Goal: Information Seeking & Learning: Learn about a topic

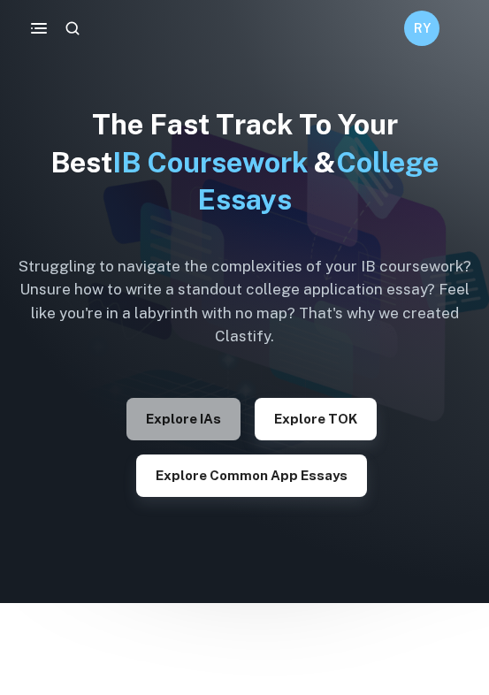
click at [126, 415] on button "Explore IAs" at bounding box center [183, 419] width 114 height 42
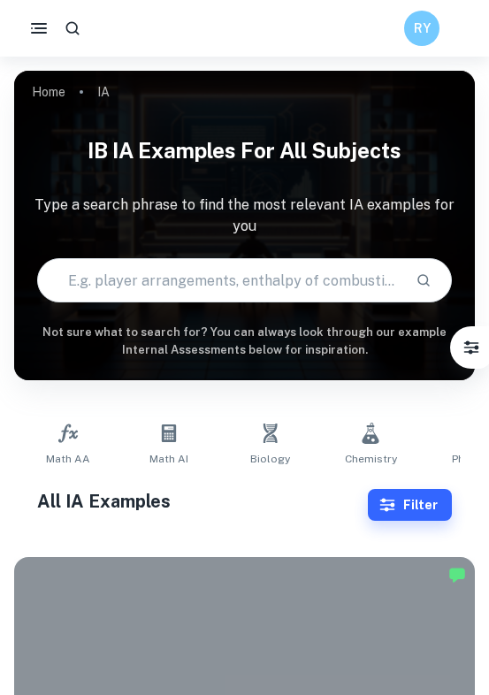
click at [119, 261] on input "text" at bounding box center [219, 280] width 363 height 50
type input "economic wellbeing IA"
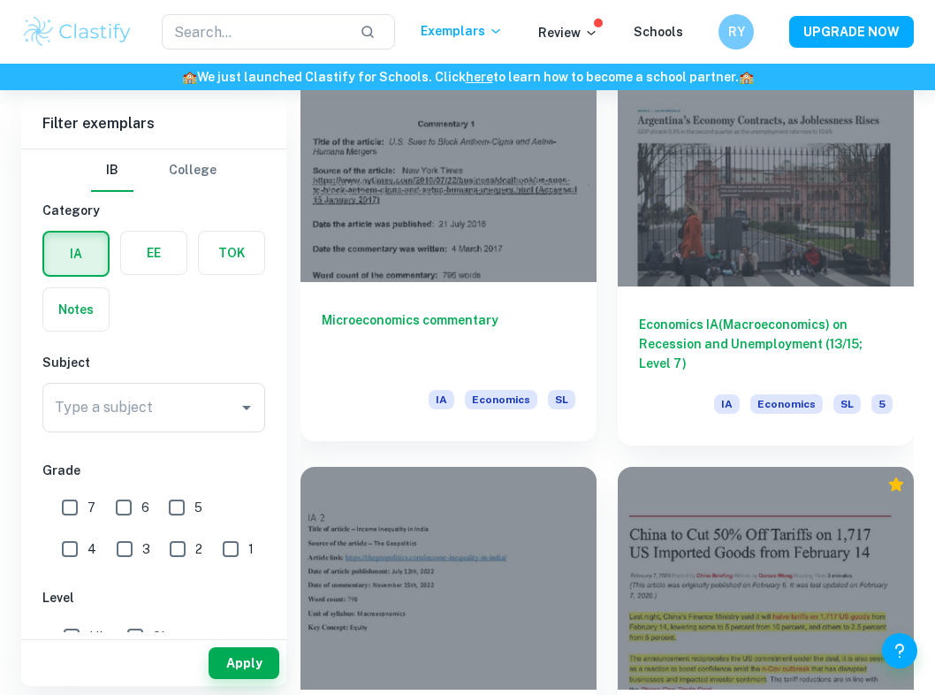
scroll to position [2549, 0]
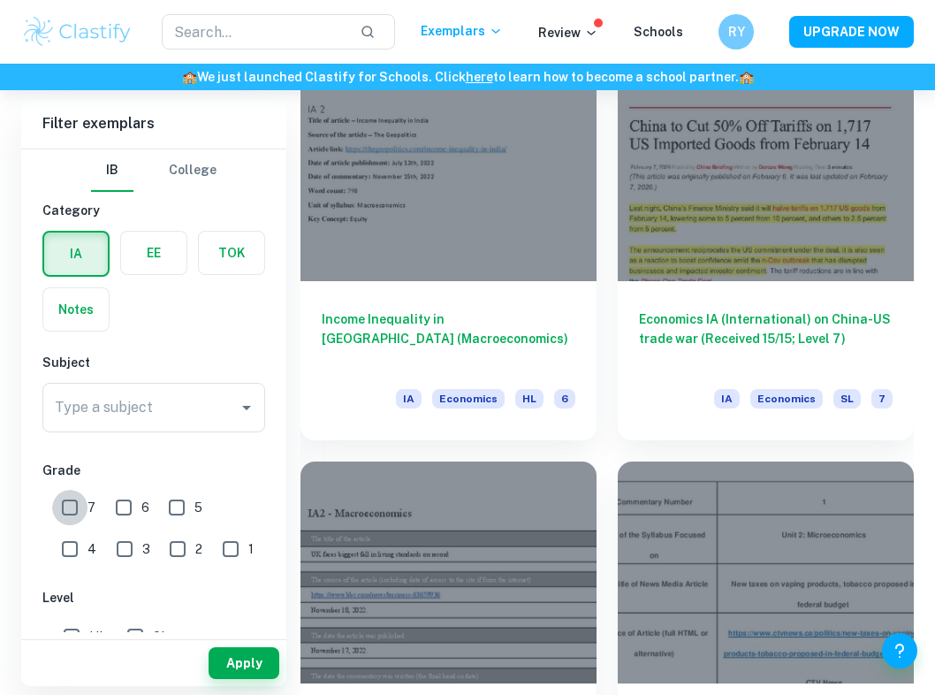
click at [80, 508] on input "7" at bounding box center [69, 507] width 35 height 35
checkbox input "true"
click at [156, 426] on div "Type a subject" at bounding box center [153, 408] width 223 height 50
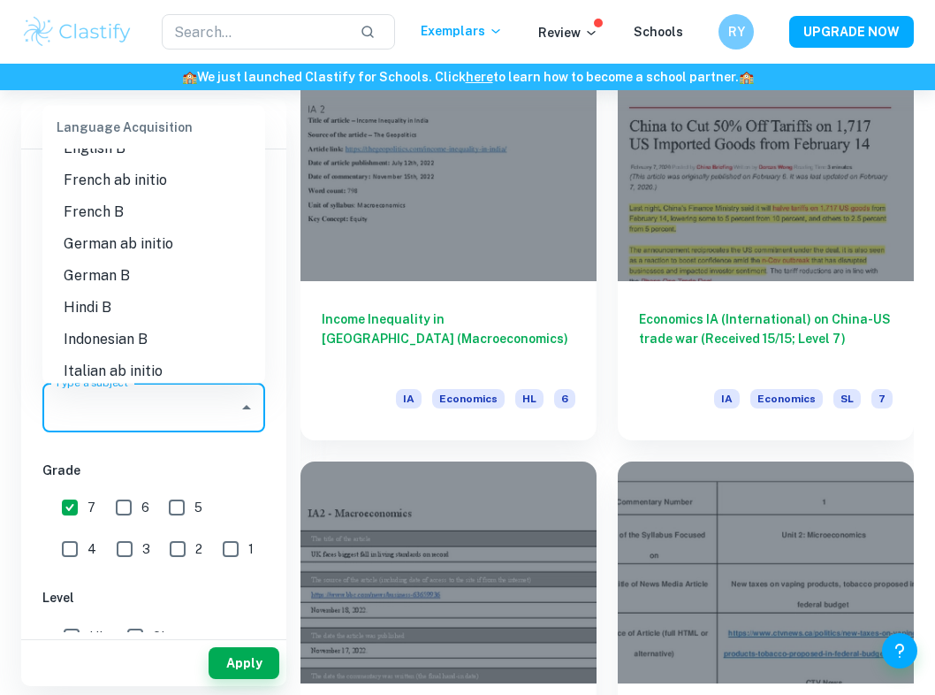
scroll to position [1209, 0]
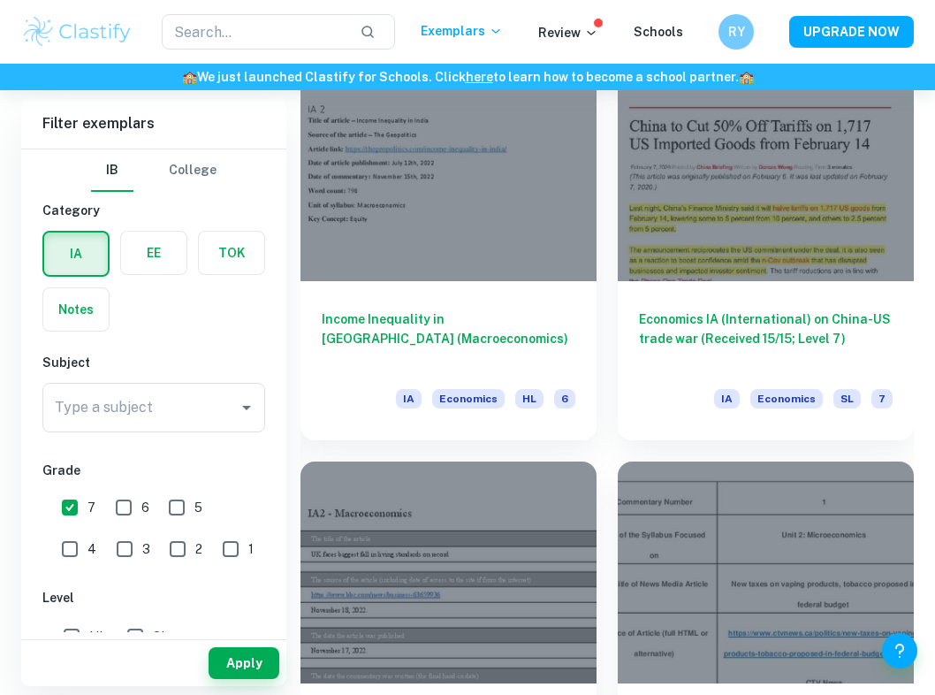
click at [208, 452] on div "IB College Category IA EE TOK Notes Subject Type a subject Type a subject Grade…" at bounding box center [153, 618] width 265 height 939
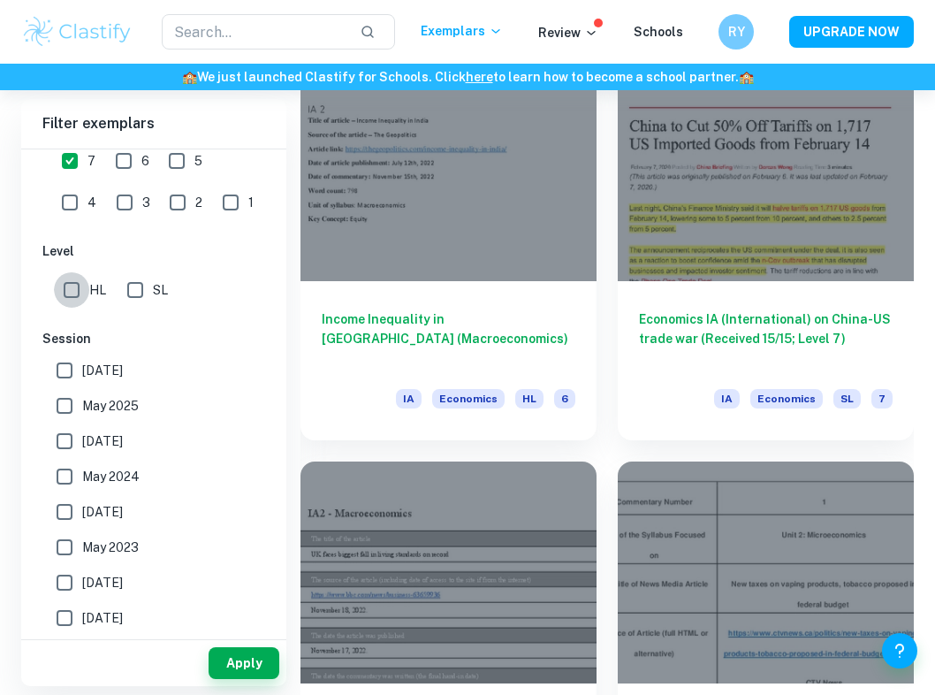
click at [77, 298] on input "HL" at bounding box center [71, 289] width 35 height 35
checkbox input "true"
click at [232, 681] on div "Apply" at bounding box center [153, 663] width 265 height 46
click at [241, 671] on button "Apply" at bounding box center [244, 663] width 71 height 32
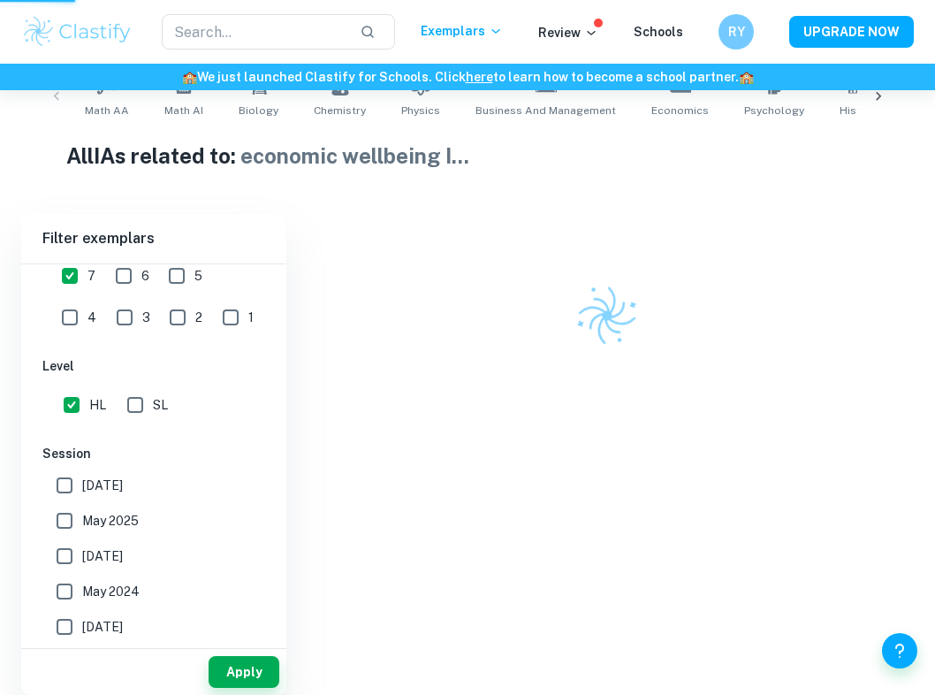
scroll to position [355, 0]
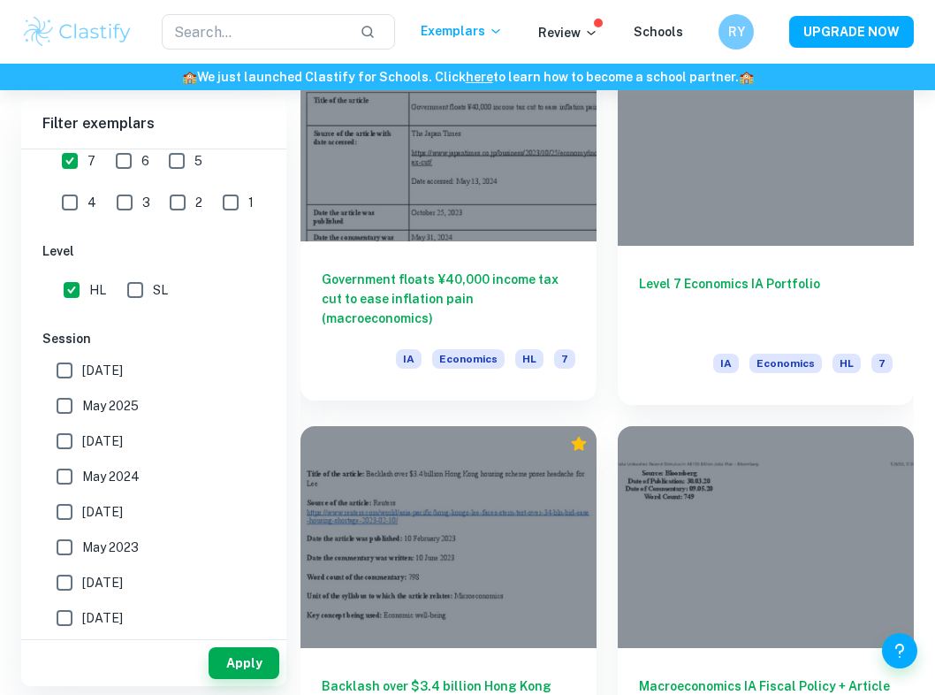
scroll to position [3505, 0]
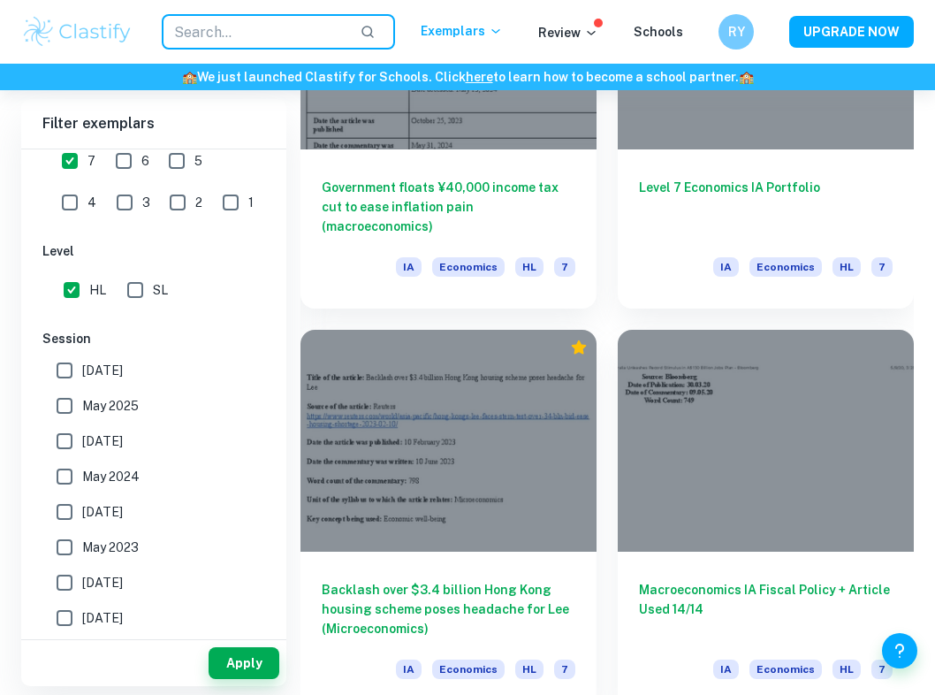
click at [269, 36] on input "text" at bounding box center [254, 31] width 184 height 35
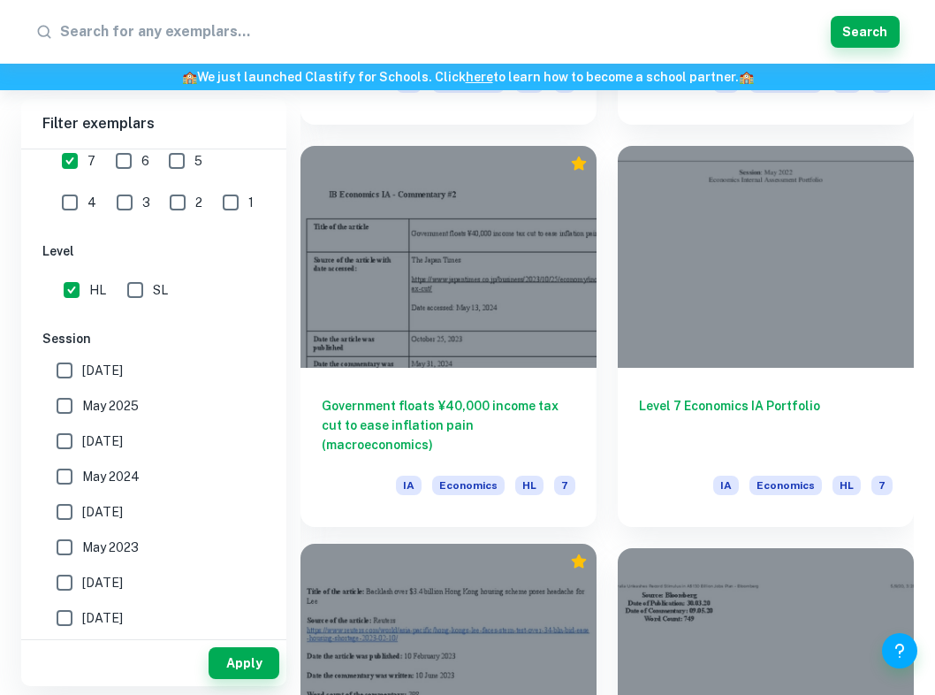
scroll to position [3137, 0]
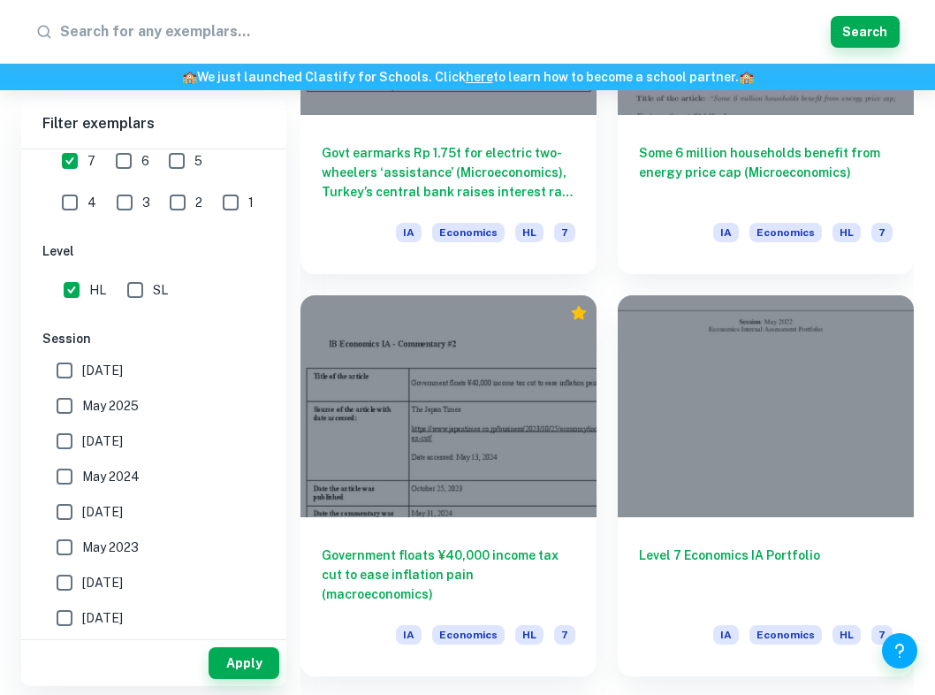
click at [488, 275] on div "Level 7 Economics IA Portfolio IA Economics HL 7" at bounding box center [755, 475] width 317 height 402
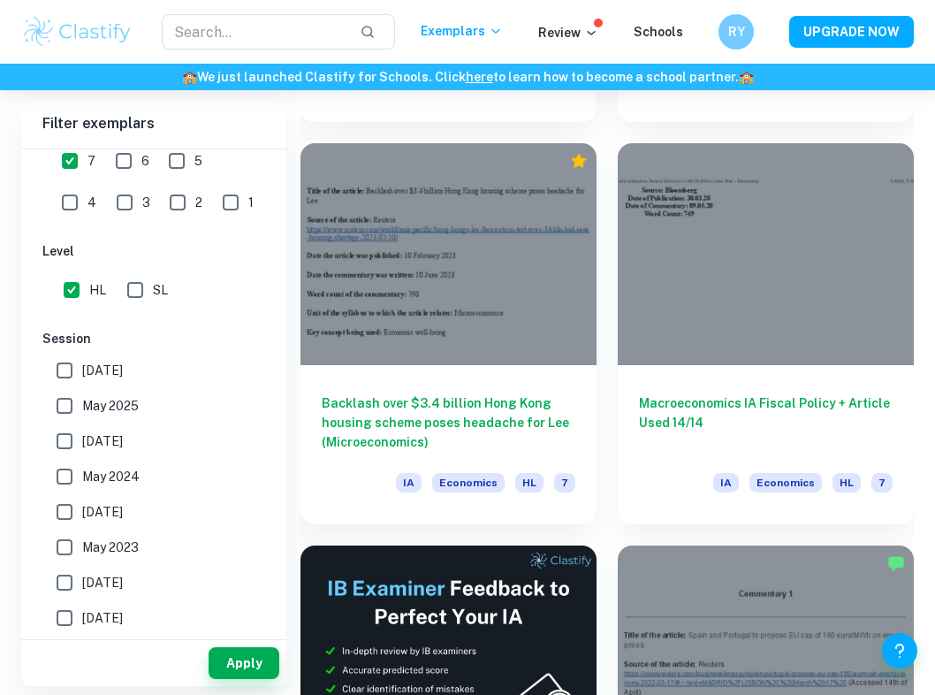
scroll to position [3690, 0]
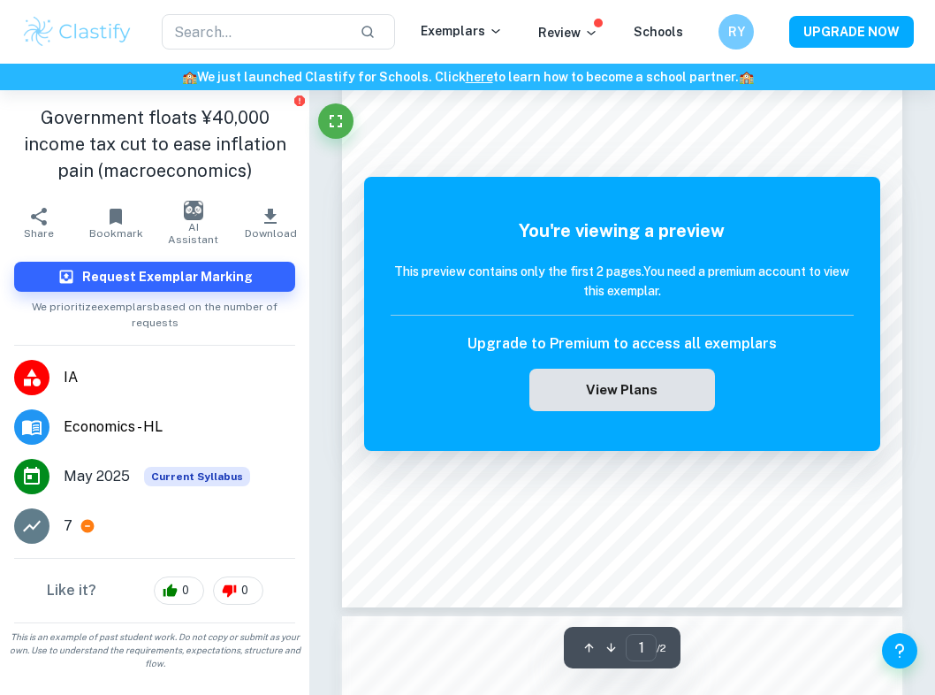
scroll to position [995, 0]
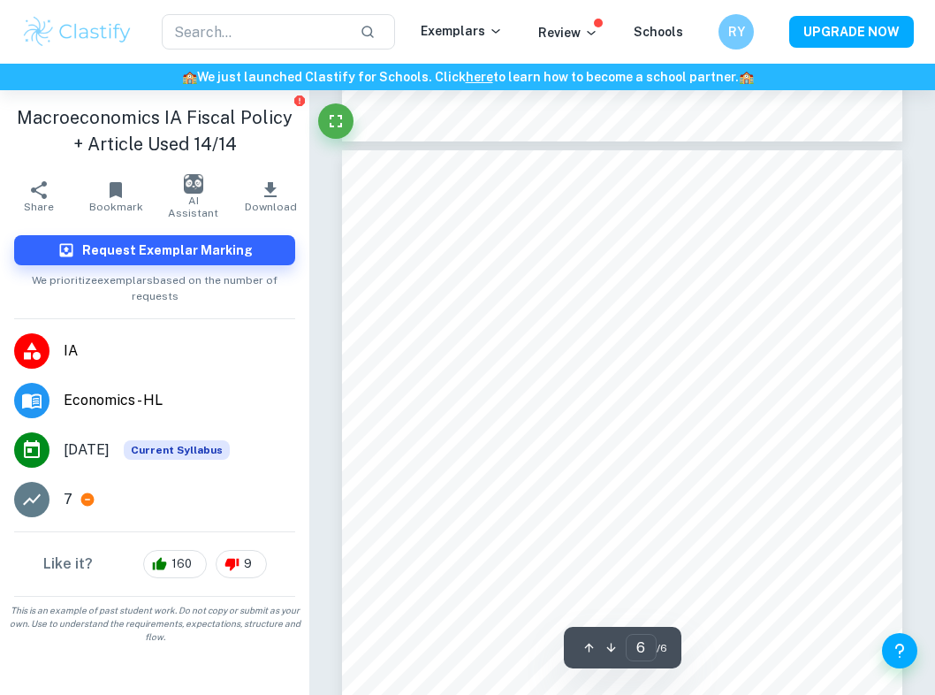
scroll to position [4158, 0]
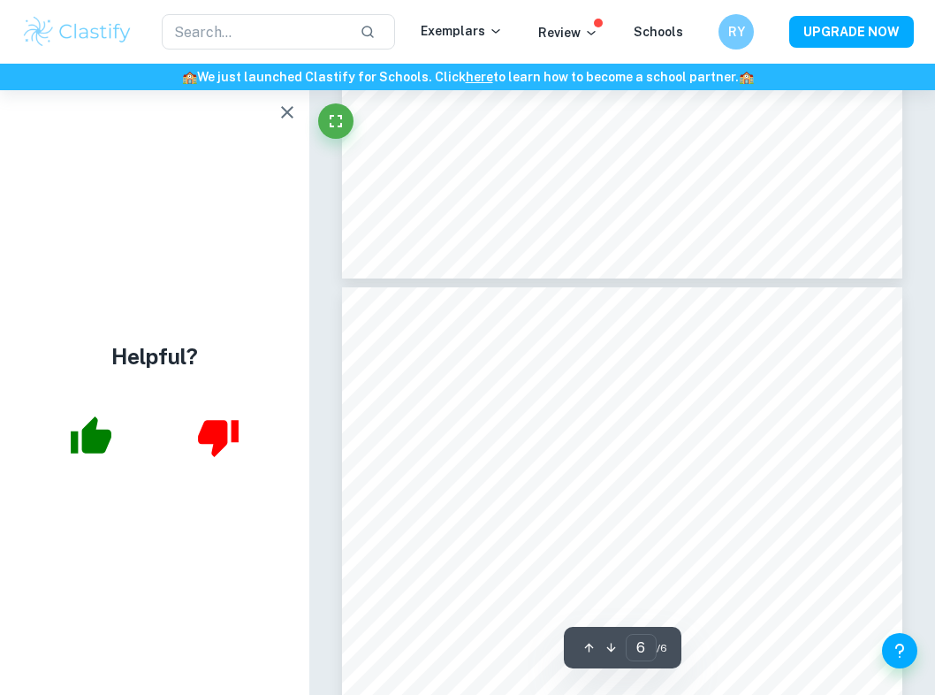
type input "5"
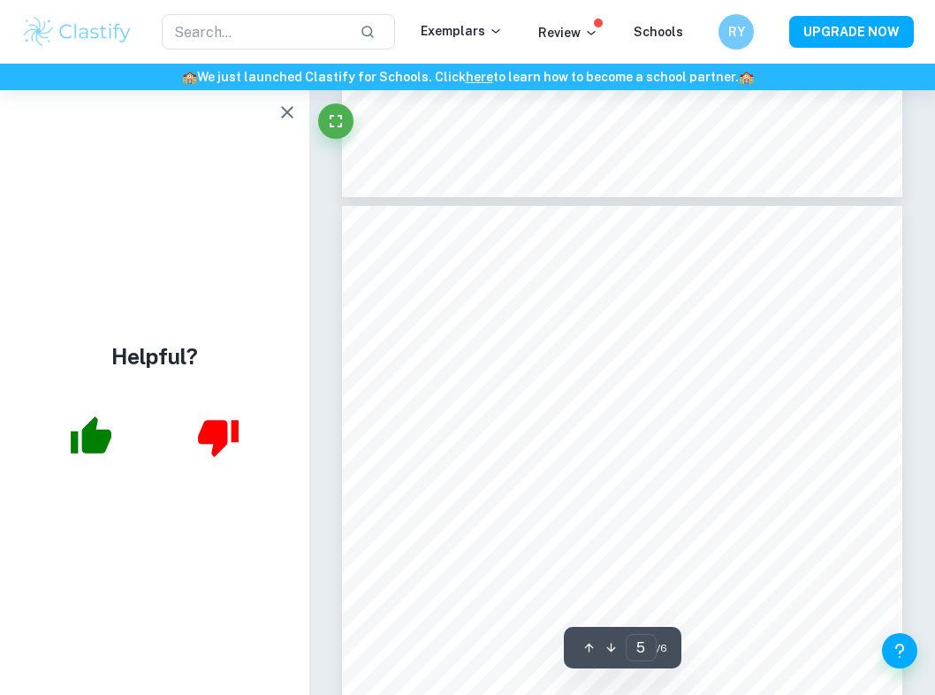
scroll to position [3476, 0]
